Goal: Task Accomplishment & Management: Use online tool/utility

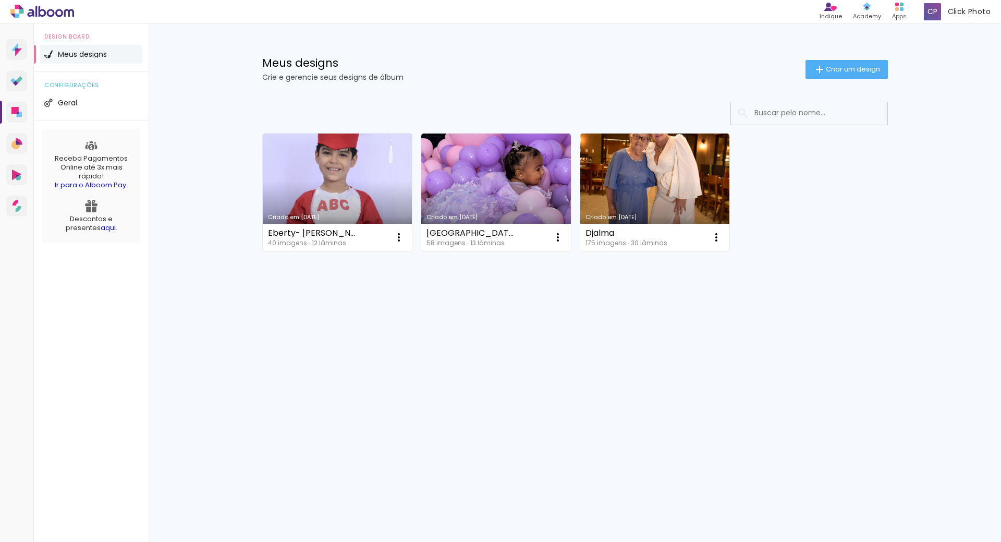
click at [836, 59] on div "Meus designs Crie e gerencie seus designs de álbum Criar um design" at bounding box center [575, 57] width 678 height 68
click at [837, 66] on span "Criar um design" at bounding box center [853, 69] width 54 height 7
click at [0, 0] on paper-input-container "Título do álbum" at bounding box center [0, 0] width 0 height 0
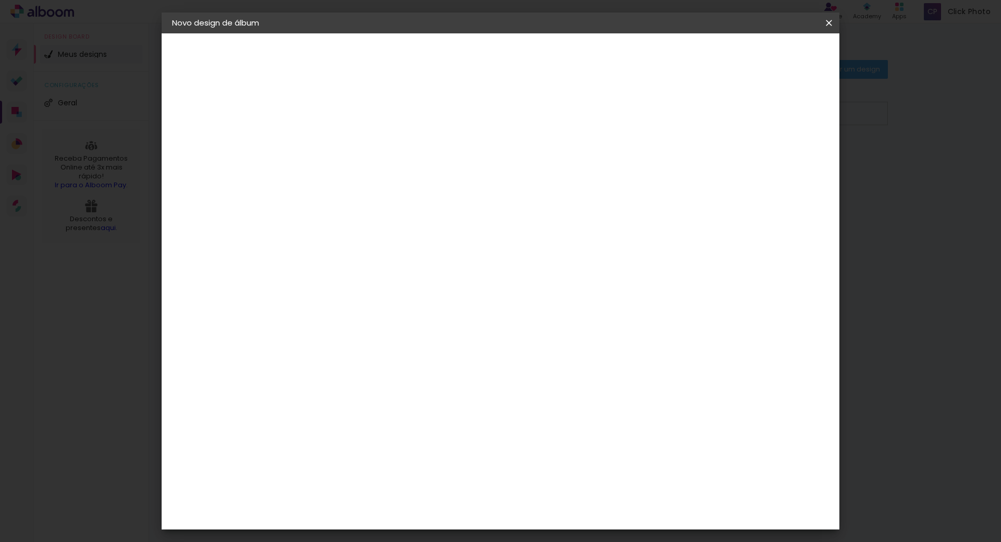
click at [343, 144] on input at bounding box center [343, 140] width 0 height 16
click at [343, 132] on input at bounding box center [343, 140] width 0 height 16
click at [343, 142] on input at bounding box center [343, 140] width 0 height 16
type input "Gicelia"
click at [0, 0] on slot "Avançar" at bounding box center [0, 0] width 0 height 0
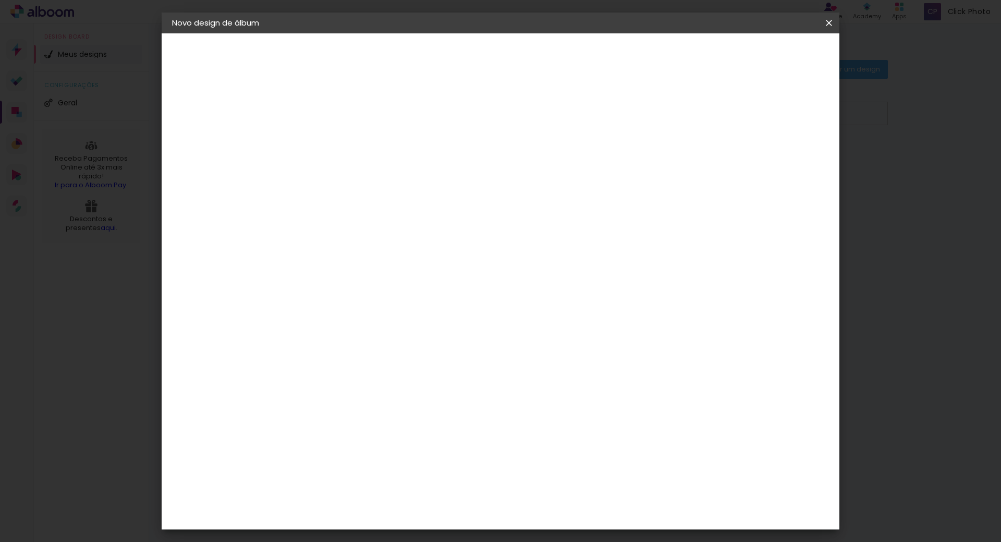
click at [0, 0] on slot "Tamanho Livre" at bounding box center [0, 0] width 0 height 0
click at [0, 0] on slot "Avançar" at bounding box center [0, 0] width 0 height 0
drag, startPoint x: 310, startPoint y: 297, endPoint x: 340, endPoint y: 298, distance: 30.8
click at [340, 298] on div "cm" at bounding box center [315, 296] width 51 height 204
type input "21,6"
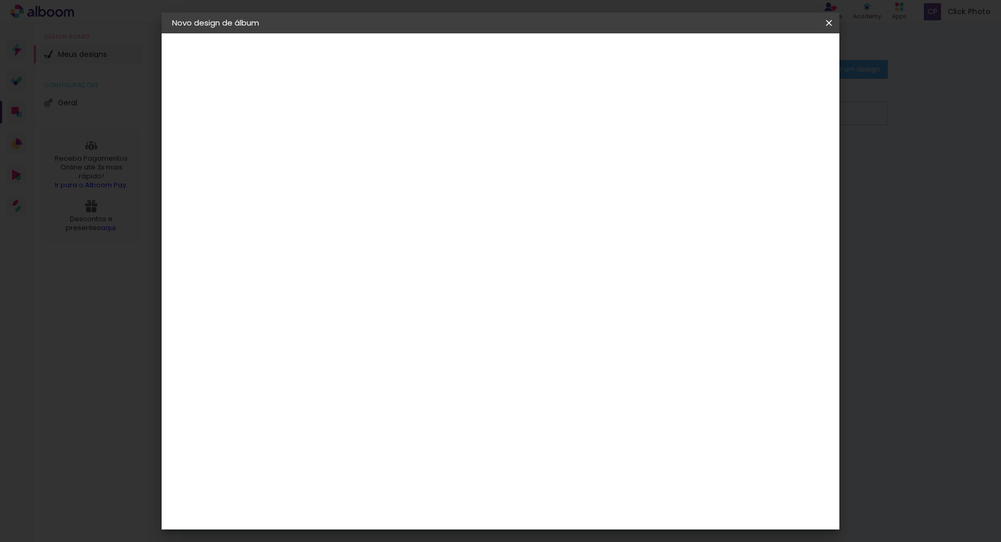
type paper-input "21,6"
drag, startPoint x: 558, startPoint y: 371, endPoint x: 600, endPoint y: 385, distance: 43.5
click at [600, 385] on div "cm" at bounding box center [564, 378] width 409 height 36
type input "30,4"
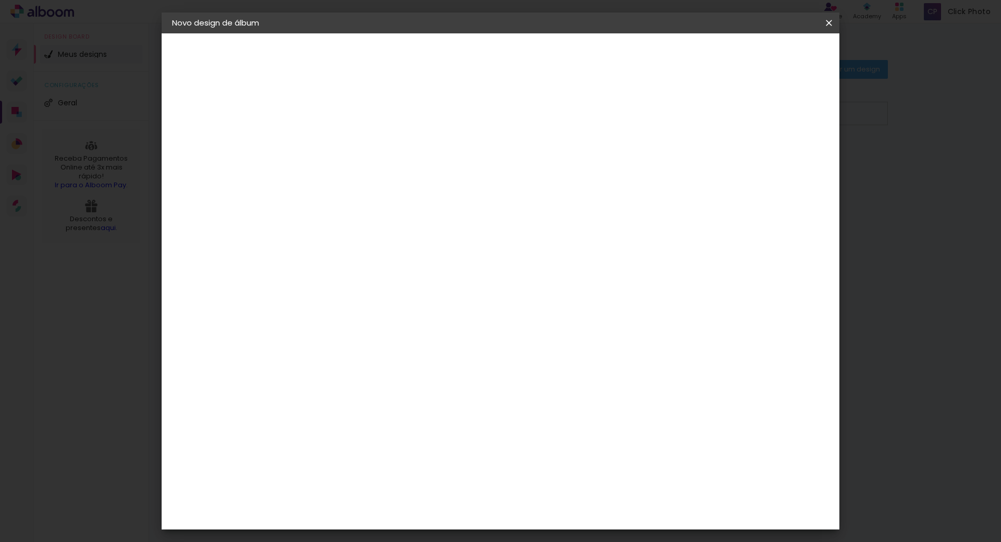
type paper-input "30,4"
type input "4"
type paper-input "4"
click at [775, 165] on input "4" at bounding box center [768, 158] width 19 height 16
type input "3"
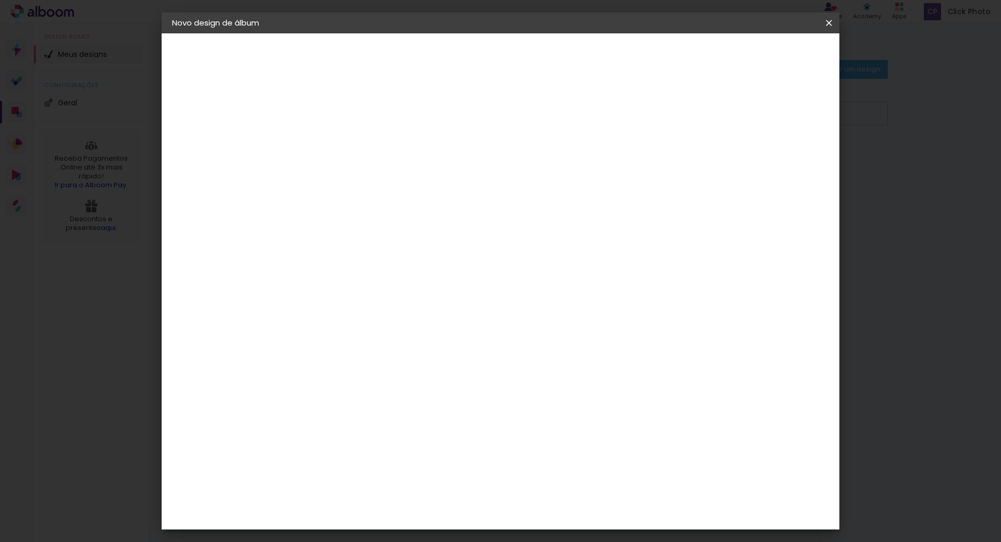
type paper-input "3"
click at [775, 165] on input "3" at bounding box center [771, 158] width 19 height 16
click at [764, 55] on span "Iniciar design" at bounding box center [739, 55] width 47 height 7
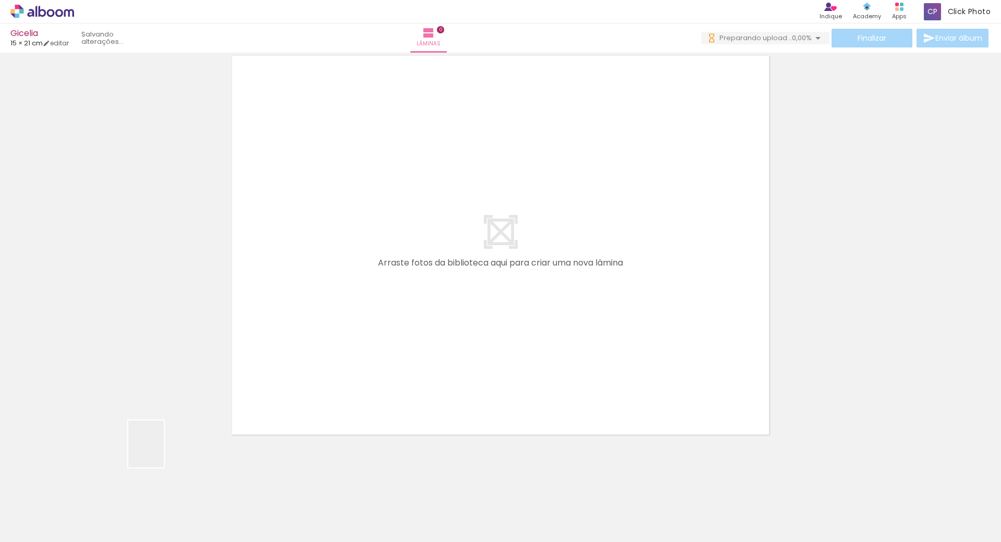
drag, startPoint x: 160, startPoint y: 451, endPoint x: 477, endPoint y: 411, distance: 320.0
click at [273, 334] on quentale-workspace at bounding box center [500, 271] width 1001 height 542
click at [281, 325] on quentale-layouter at bounding box center [500, 245] width 548 height 390
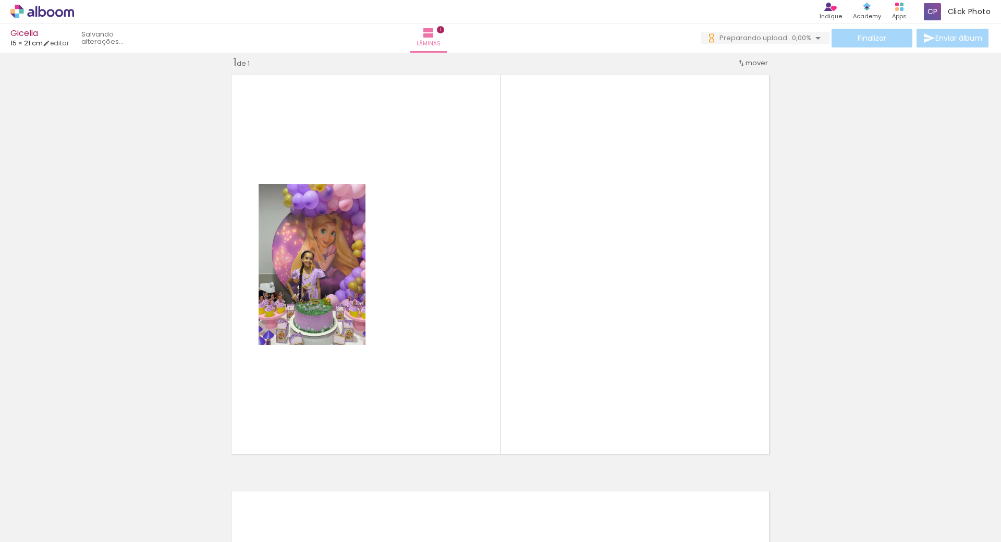
scroll to position [0, 263]
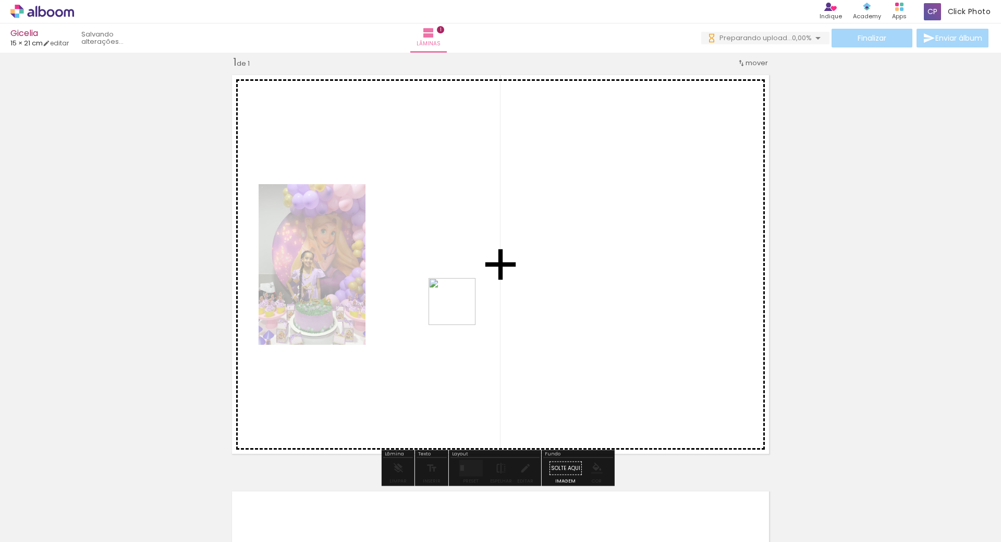
drag, startPoint x: 372, startPoint y: 508, endPoint x: 460, endPoint y: 309, distance: 217.8
click at [460, 309] on quentale-workspace at bounding box center [500, 271] width 1001 height 542
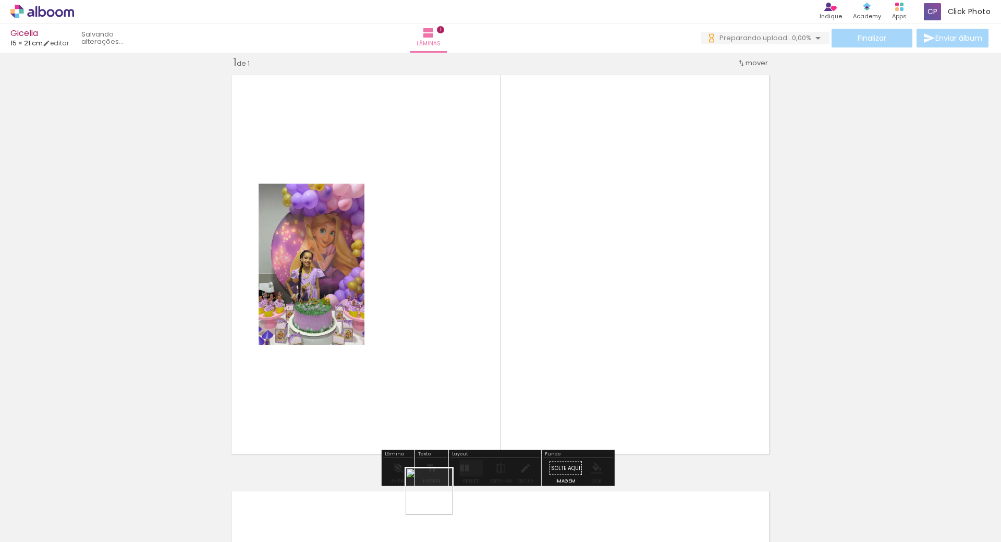
drag, startPoint x: 437, startPoint y: 499, endPoint x: 615, endPoint y: 336, distance: 241.0
click at [615, 336] on quentale-workspace at bounding box center [500, 271] width 1001 height 542
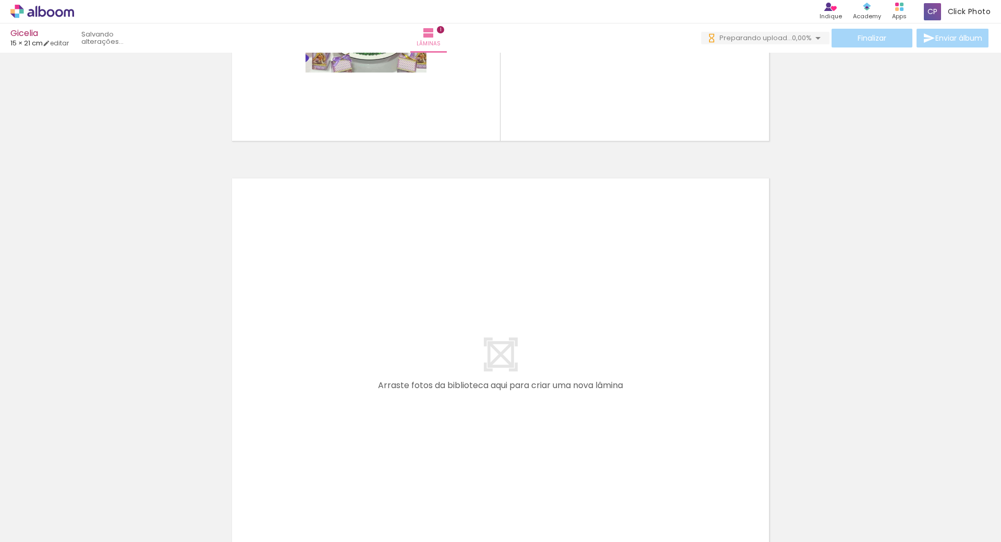
scroll to position [449, 0]
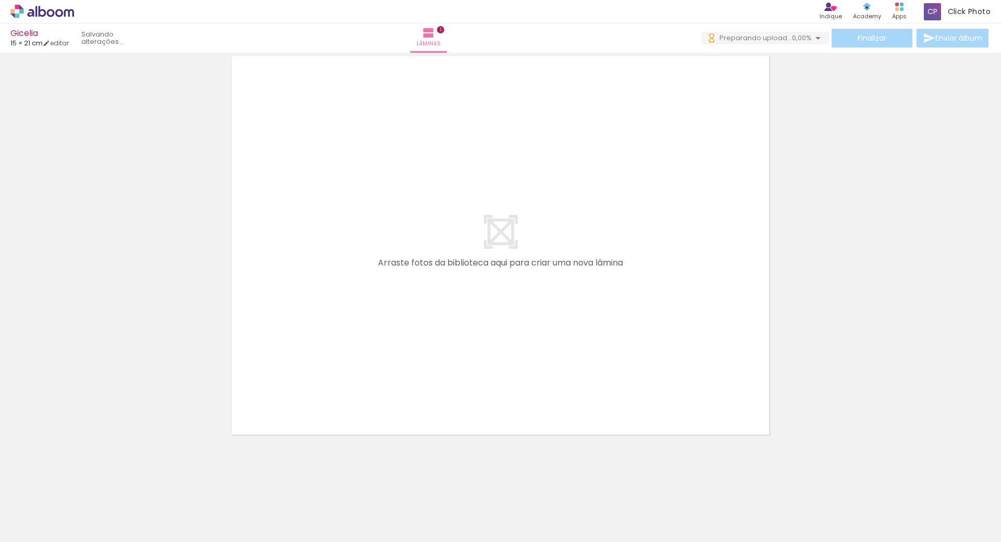
drag, startPoint x: 571, startPoint y: 508, endPoint x: 687, endPoint y: 479, distance: 119.5
click at [481, 274] on quentale-workspace at bounding box center [500, 271] width 1001 height 542
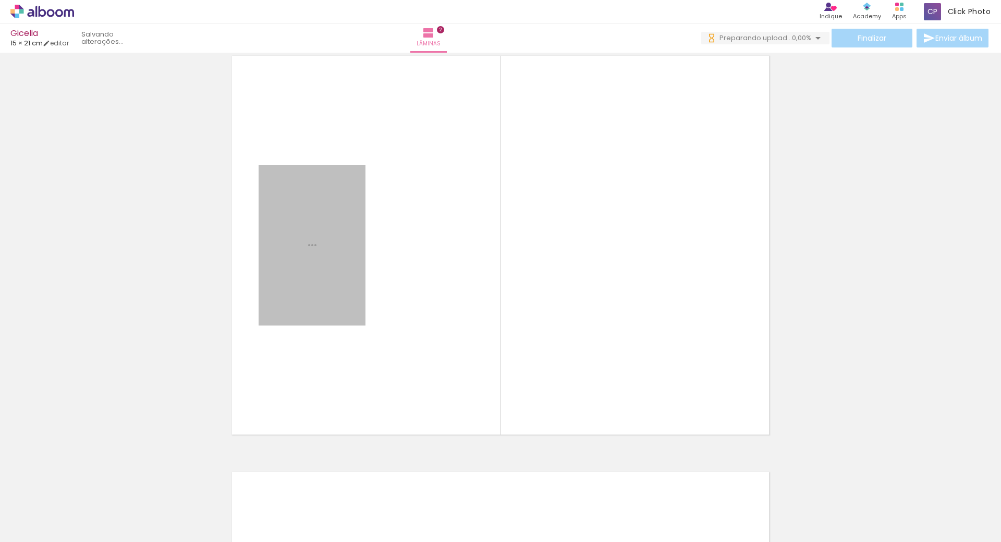
scroll to position [430, 0]
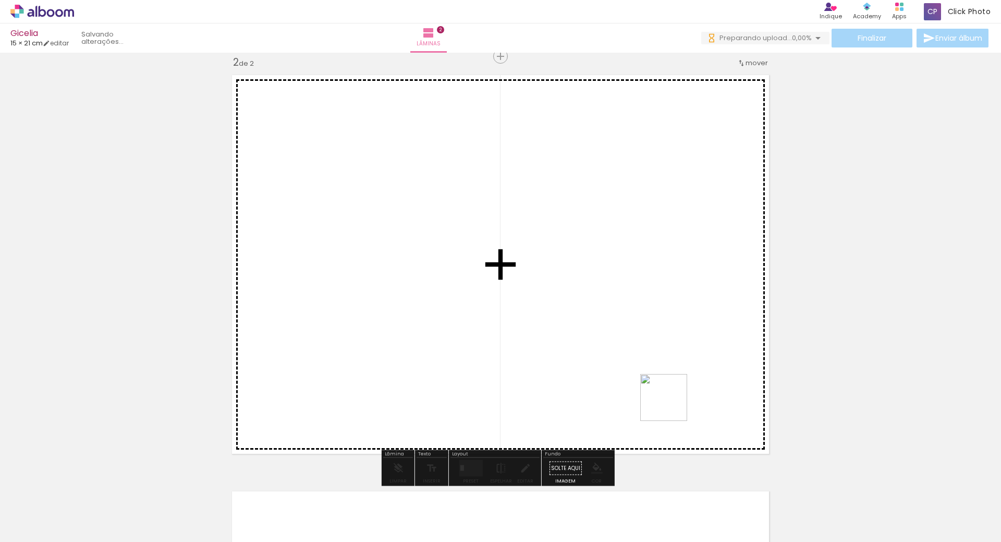
drag, startPoint x: 671, startPoint y: 405, endPoint x: 745, endPoint y: 508, distance: 127.0
click at [650, 301] on quentale-workspace at bounding box center [500, 271] width 1001 height 542
drag, startPoint x: 735, startPoint y: 437, endPoint x: 854, endPoint y: 420, distance: 120.7
click at [730, 256] on quentale-workspace at bounding box center [500, 271] width 1001 height 542
drag, startPoint x: 853, startPoint y: 508, endPoint x: 727, endPoint y: 314, distance: 230.9
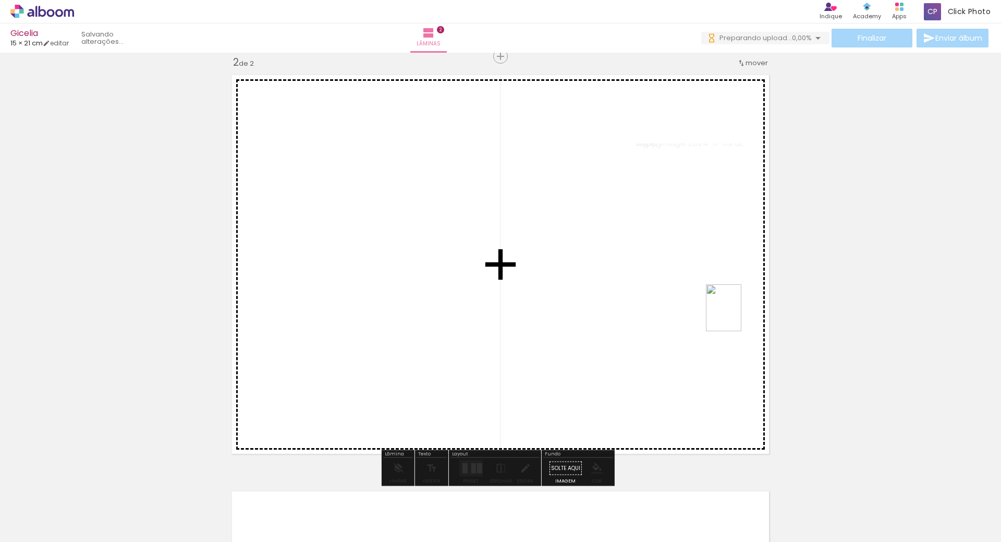
click at [727, 314] on quentale-workspace at bounding box center [500, 271] width 1001 height 542
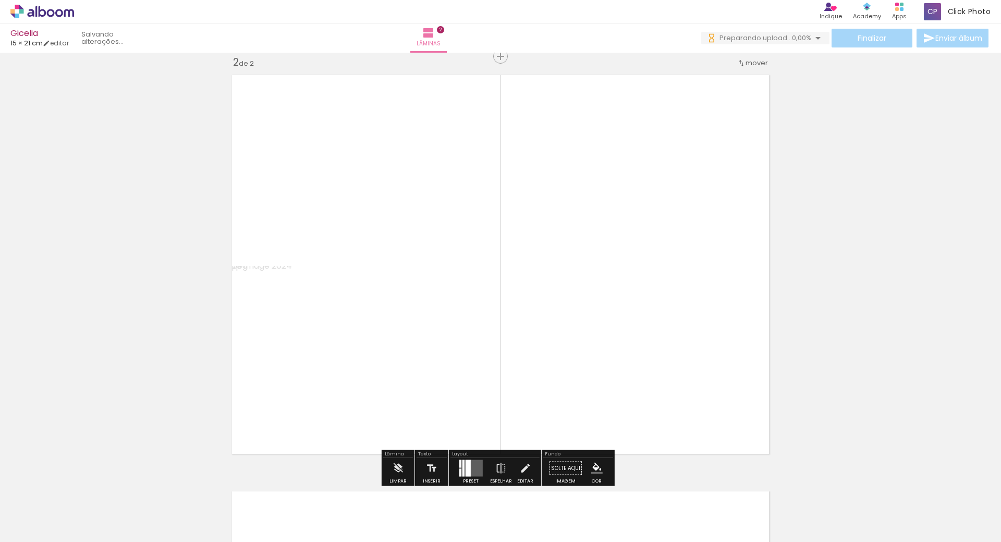
scroll to position [690, 0]
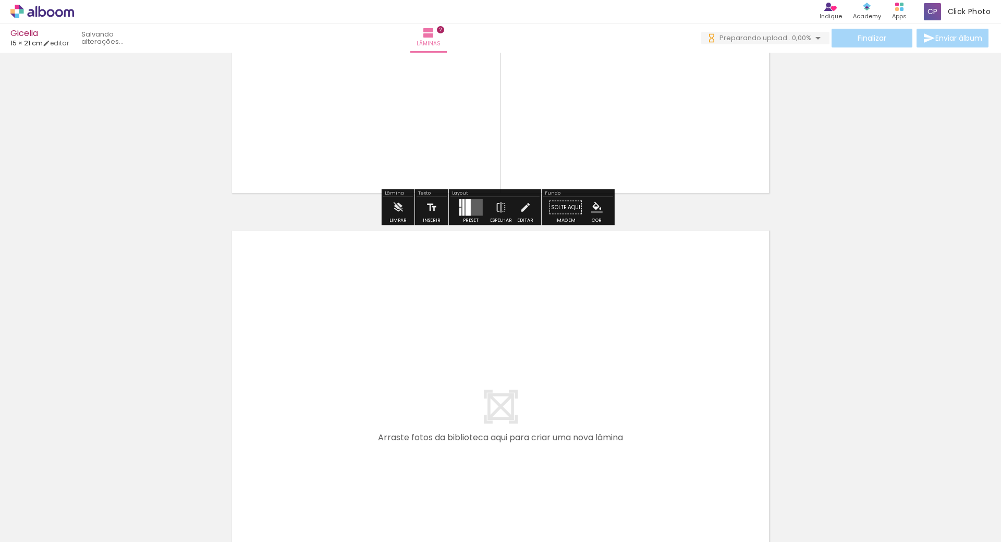
drag, startPoint x: 905, startPoint y: 511, endPoint x: 437, endPoint y: 313, distance: 507.9
click at [437, 313] on quentale-workspace at bounding box center [500, 271] width 1001 height 542
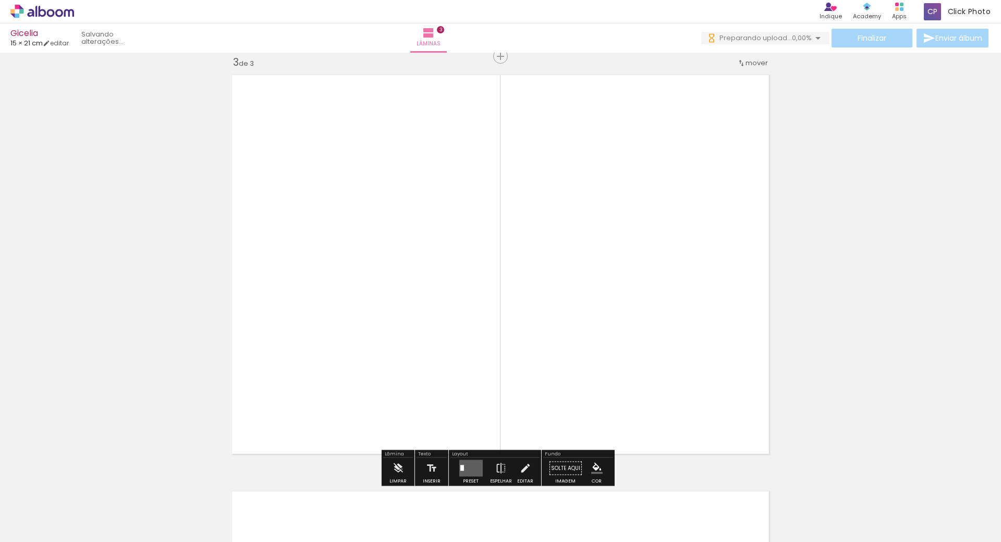
scroll to position [1210, 0]
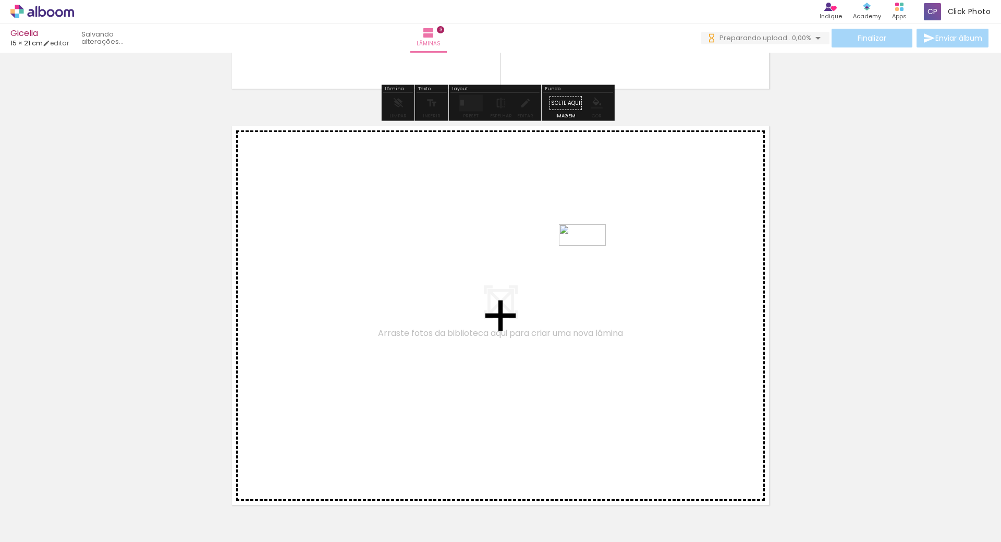
drag, startPoint x: 899, startPoint y: 352, endPoint x: 581, endPoint y: 286, distance: 325.3
click at [581, 286] on quentale-workspace at bounding box center [500, 271] width 1001 height 542
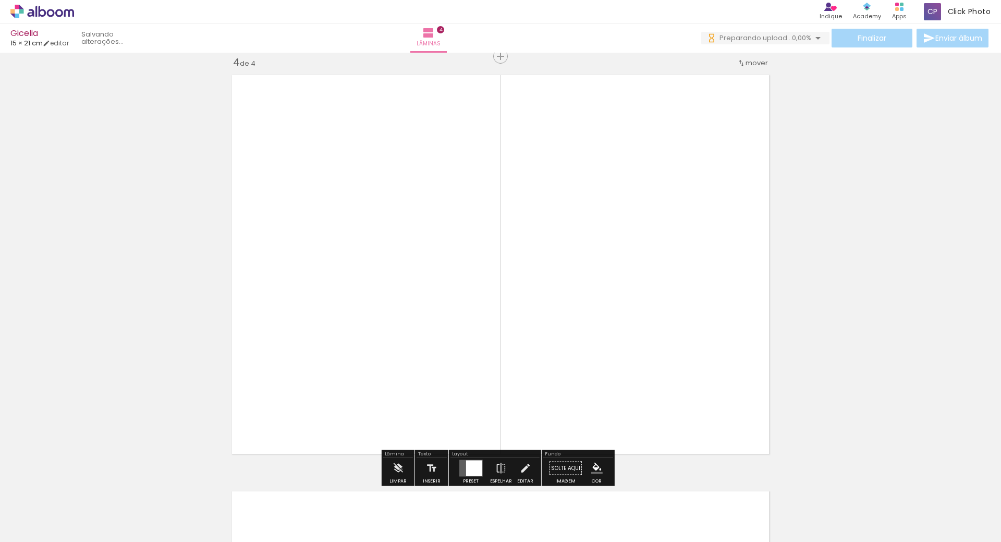
scroll to position [949, 0]
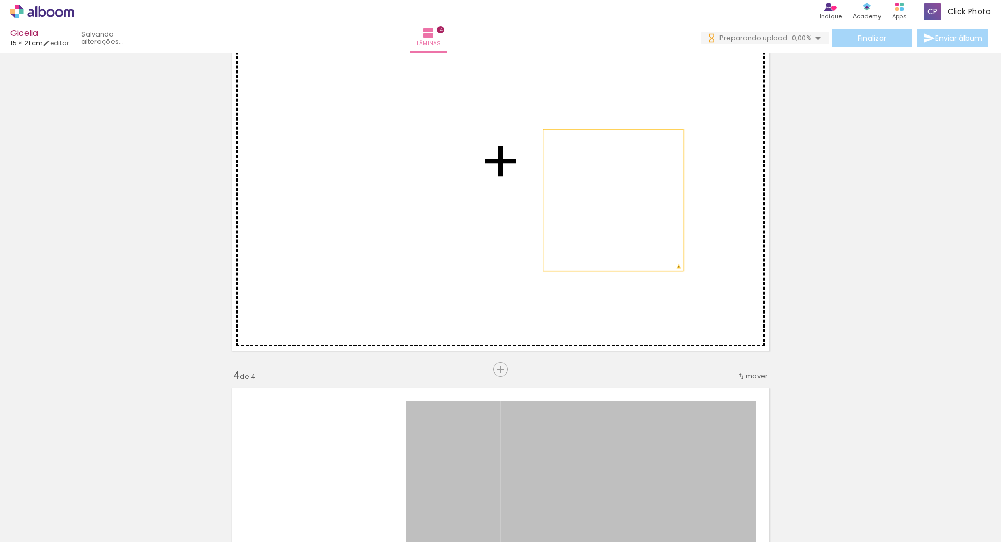
drag, startPoint x: 611, startPoint y: 451, endPoint x: 609, endPoint y: 196, distance: 254.9
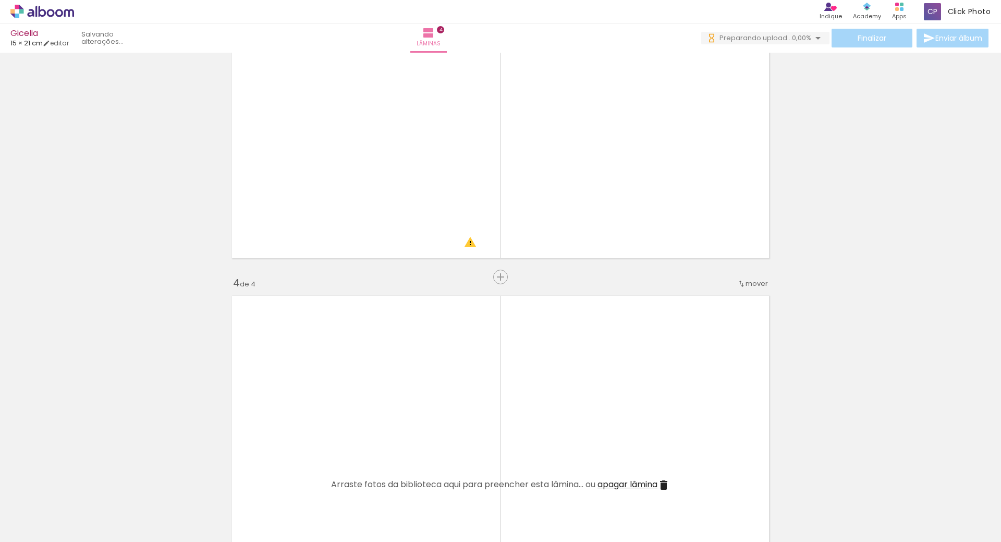
scroll to position [1262, 0]
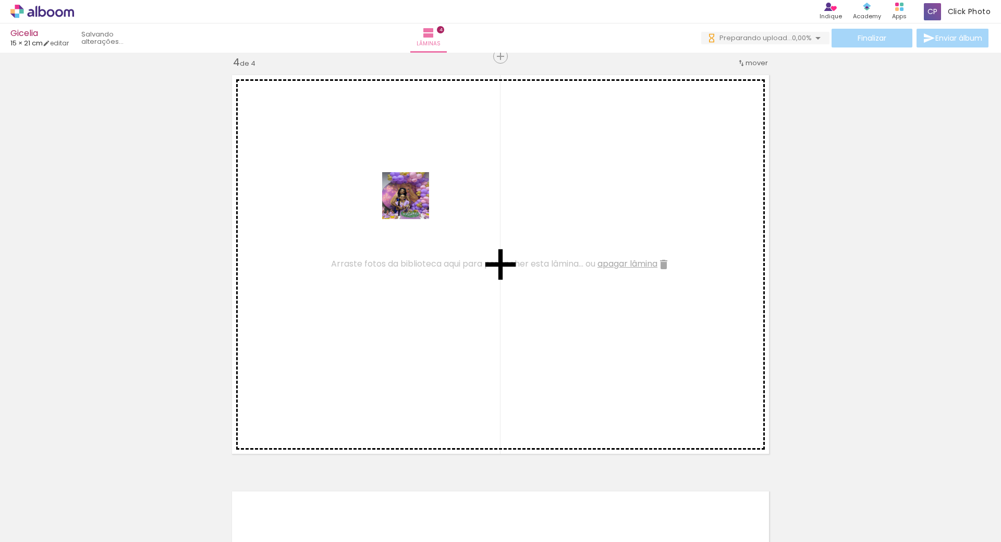
drag, startPoint x: 317, startPoint y: 353, endPoint x: 413, endPoint y: 203, distance: 178.0
click at [413, 203] on quentale-workspace at bounding box center [500, 271] width 1001 height 542
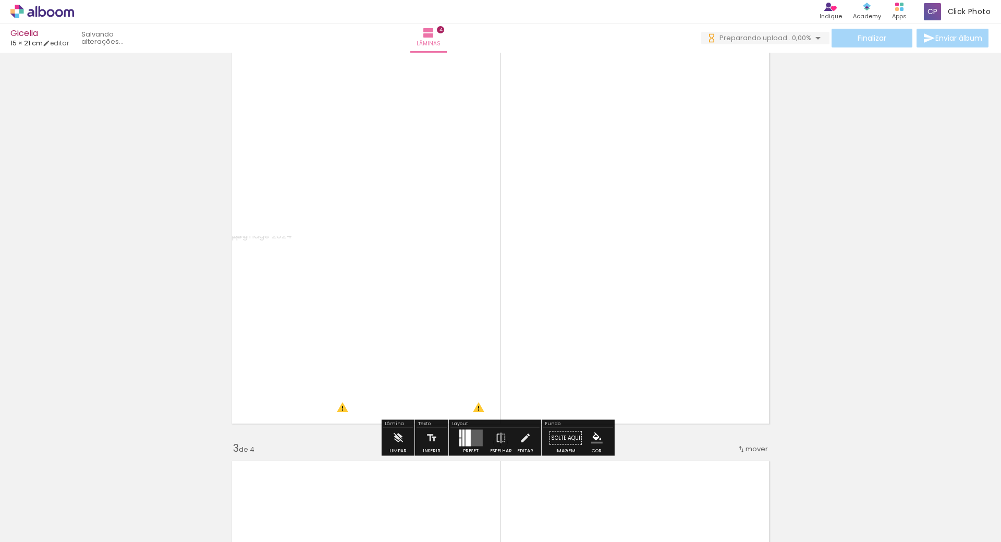
scroll to position [323, 0]
